Goal: Information Seeking & Learning: Check status

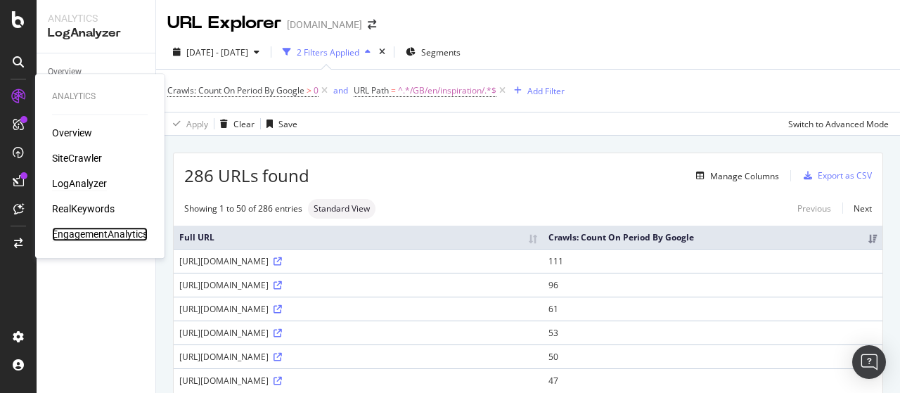
click at [96, 236] on div "EngagementAnalytics" at bounding box center [100, 234] width 96 height 14
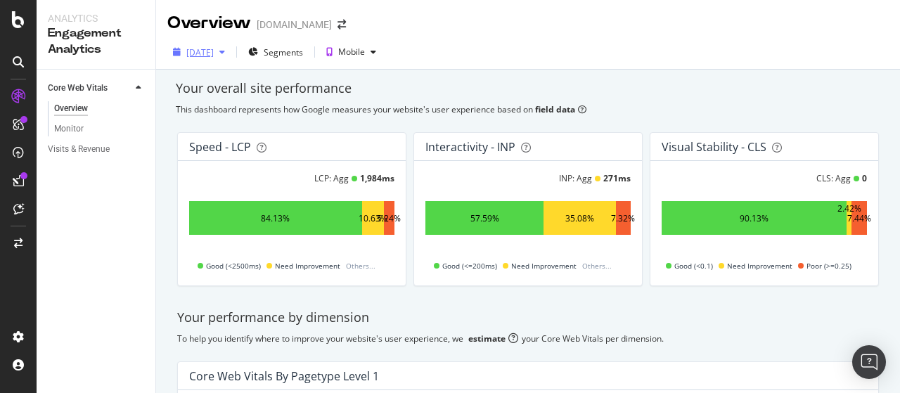
click at [214, 55] on div "[DATE]" at bounding box center [199, 52] width 27 height 12
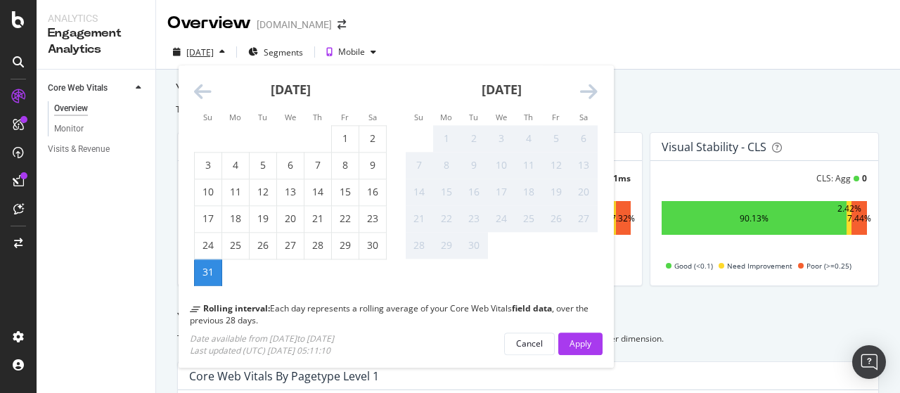
scroll to position [70, 0]
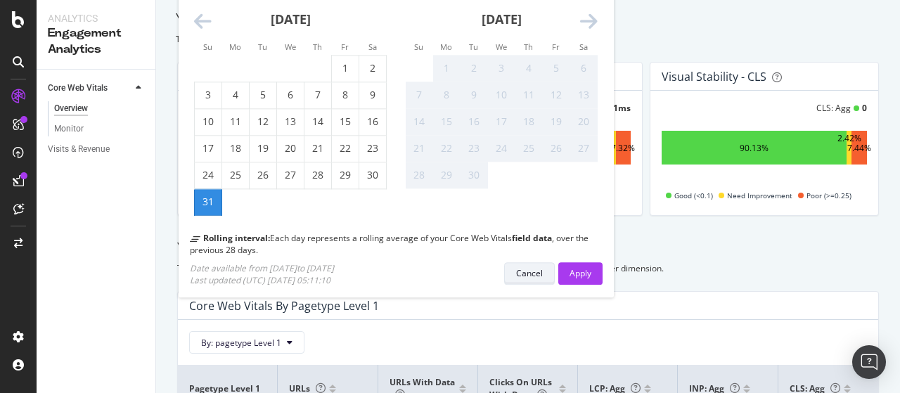
click at [524, 274] on div "Cancel" at bounding box center [529, 273] width 27 height 12
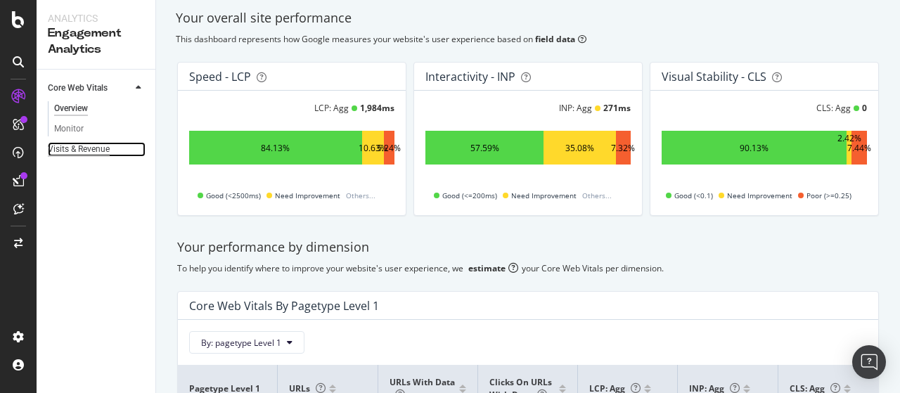
click at [69, 147] on div "Visits & Revenue" at bounding box center [79, 149] width 62 height 15
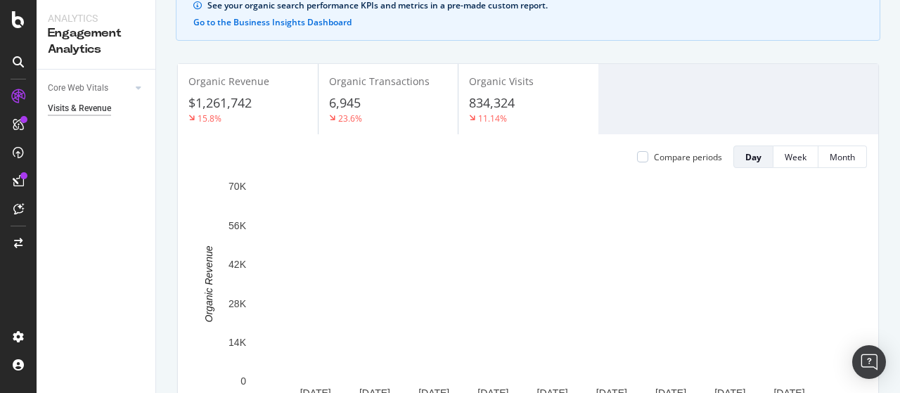
scroll to position [70, 0]
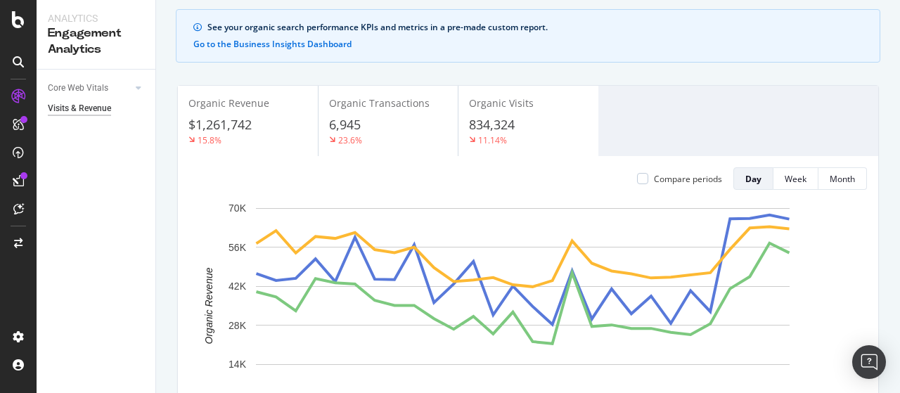
click at [266, 120] on div "$1,261,742" at bounding box center [247, 125] width 119 height 18
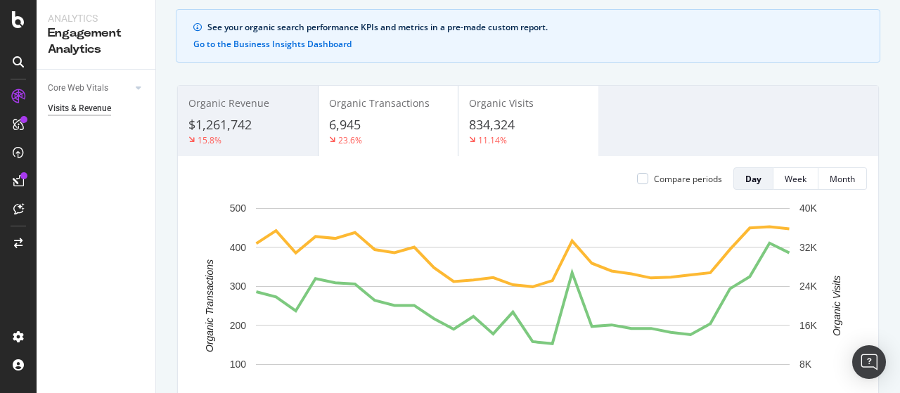
click at [266, 120] on div "$1,261,742" at bounding box center [247, 125] width 119 height 18
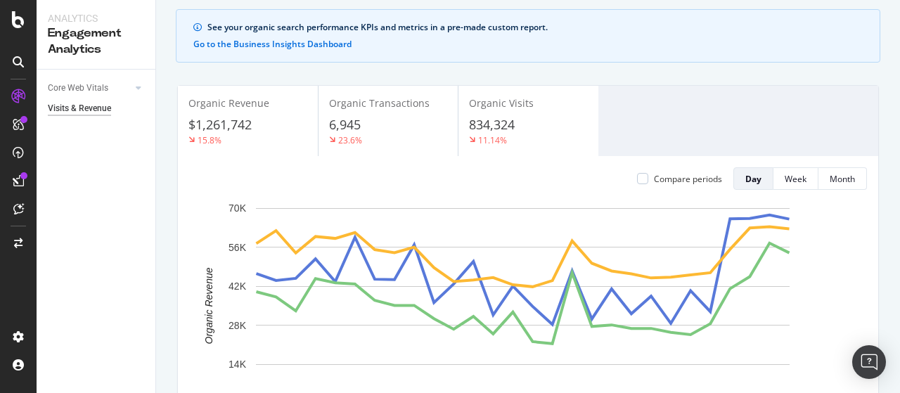
click at [395, 129] on div "6,945" at bounding box center [388, 125] width 118 height 18
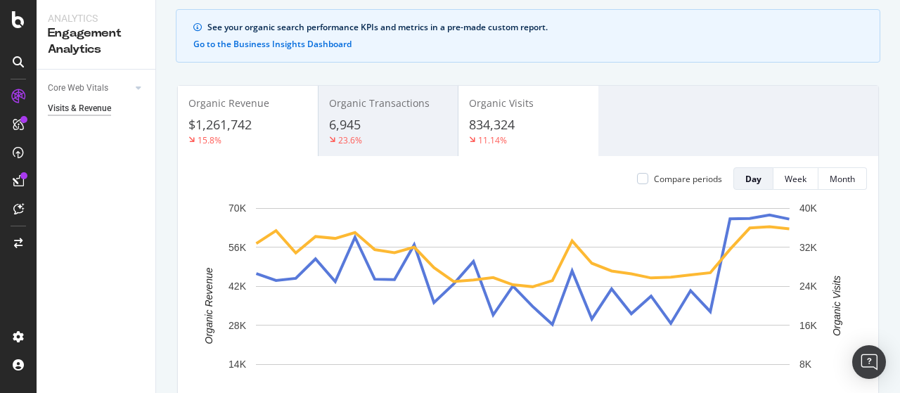
click at [565, 126] on div "834,324" at bounding box center [528, 125] width 118 height 18
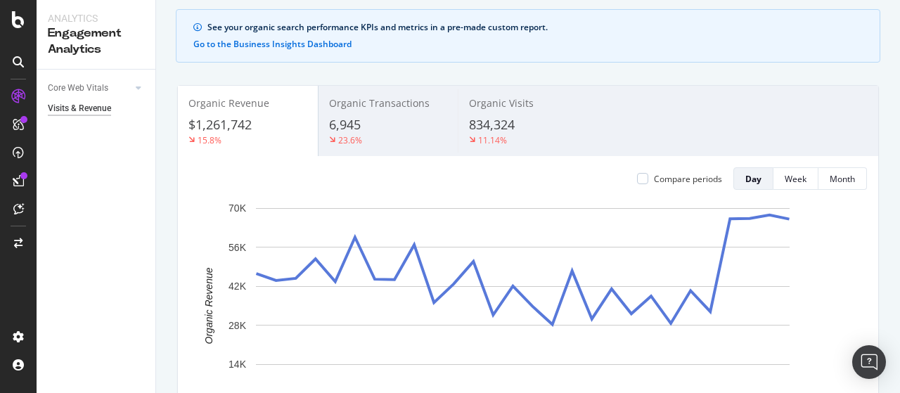
click at [536, 134] on div "11.14%" at bounding box center [528, 140] width 118 height 13
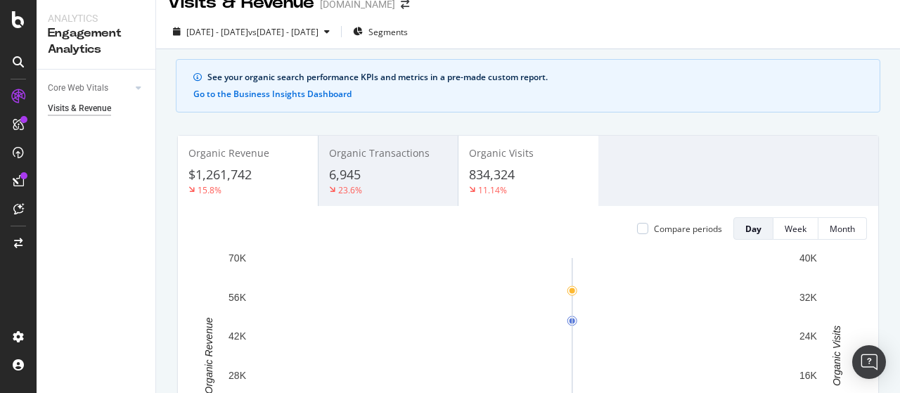
scroll to position [0, 0]
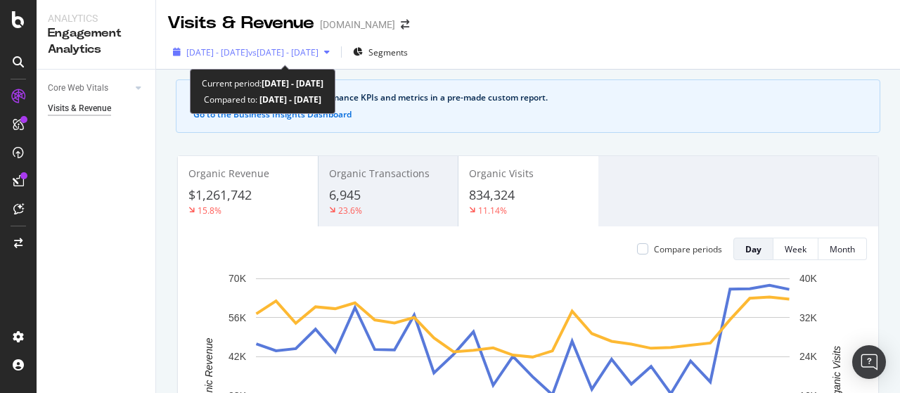
click at [318, 56] on span "vs [DATE] - [DATE]" at bounding box center [283, 52] width 70 height 12
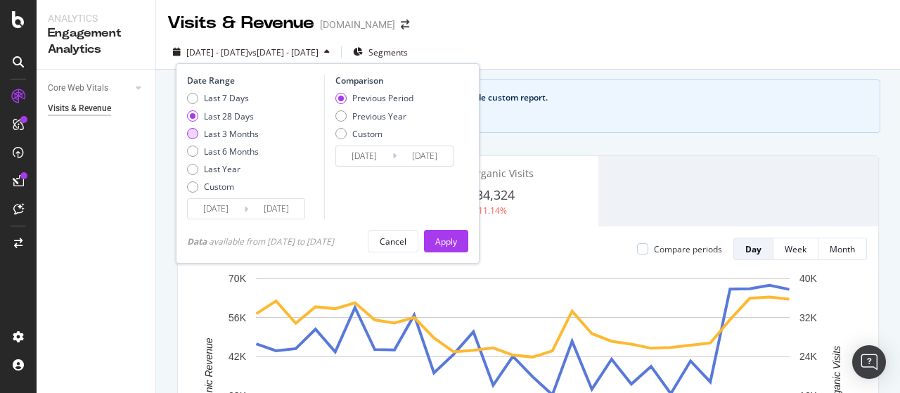
click at [228, 134] on div "Last 3 Months" at bounding box center [231, 134] width 55 height 12
type input "[DATE]"
click at [441, 247] on div "Apply" at bounding box center [446, 241] width 22 height 21
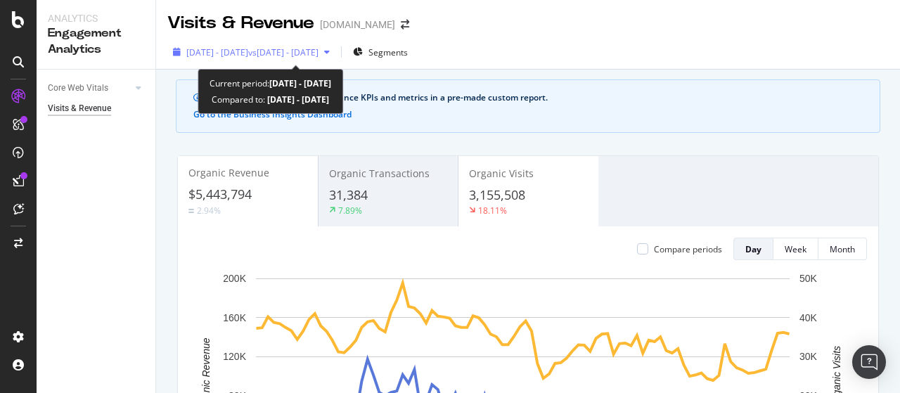
click at [248, 54] on span "[DATE] - [DATE]" at bounding box center [217, 52] width 62 height 12
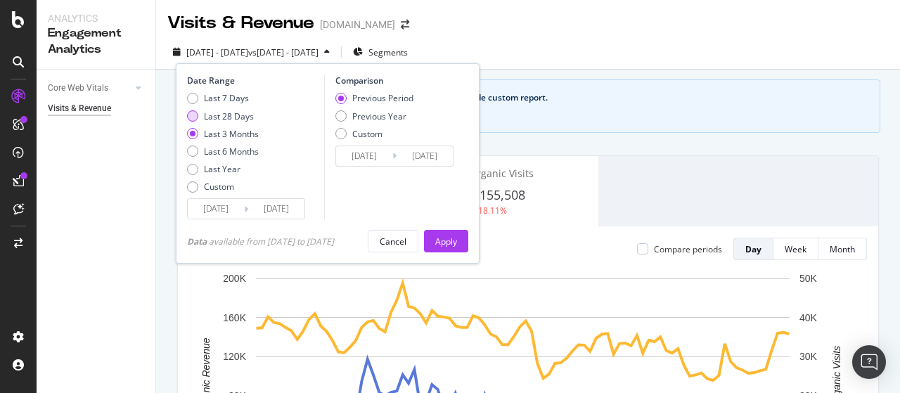
click at [206, 116] on div "Last 28 Days" at bounding box center [229, 116] width 50 height 12
type input "[DATE]"
click at [449, 241] on div "Apply" at bounding box center [446, 242] width 22 height 12
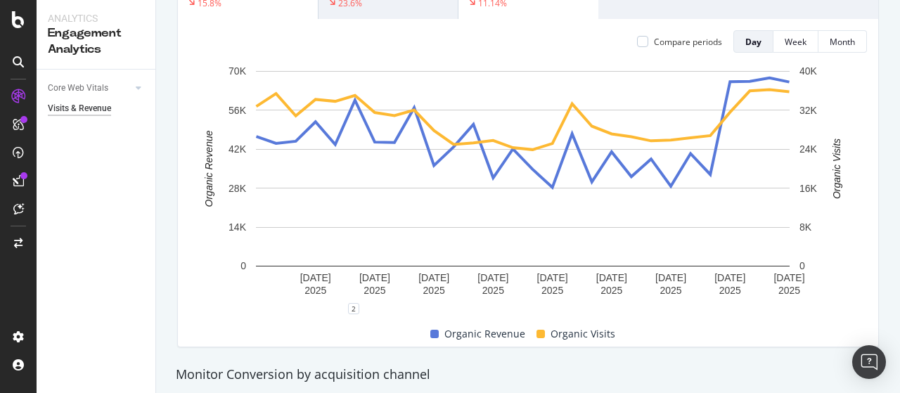
scroll to position [211, 0]
